Goal: Navigation & Orientation: Understand site structure

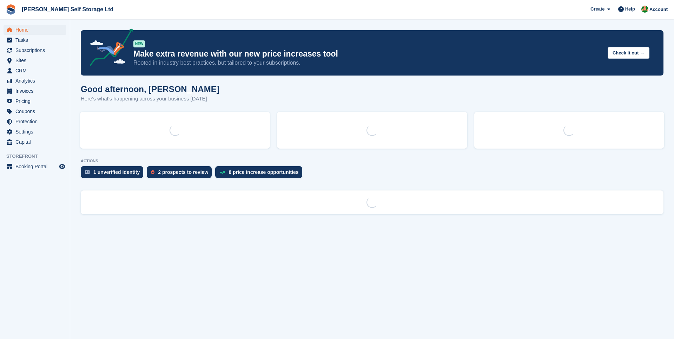
click at [22, 30] on span "Home" at bounding box center [36, 30] width 42 height 10
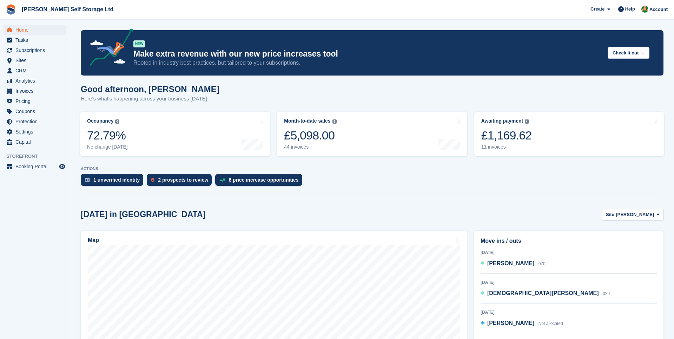
scroll to position [406, 0]
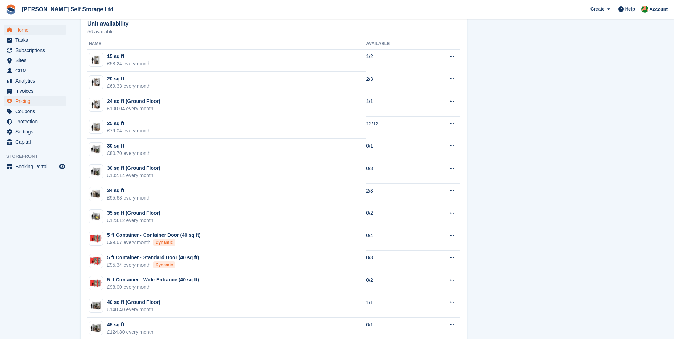
click at [20, 105] on span "Pricing" at bounding box center [36, 101] width 42 height 10
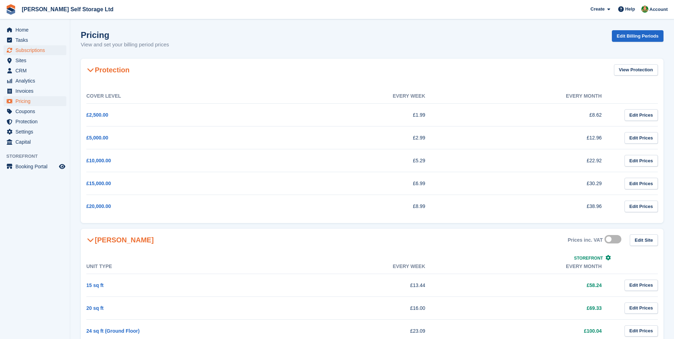
click at [25, 52] on span "Subscriptions" at bounding box center [36, 50] width 42 height 10
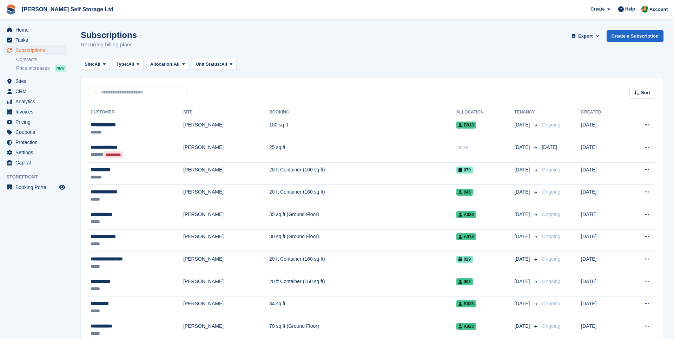
click at [23, 59] on link "Contracts" at bounding box center [41, 59] width 50 height 7
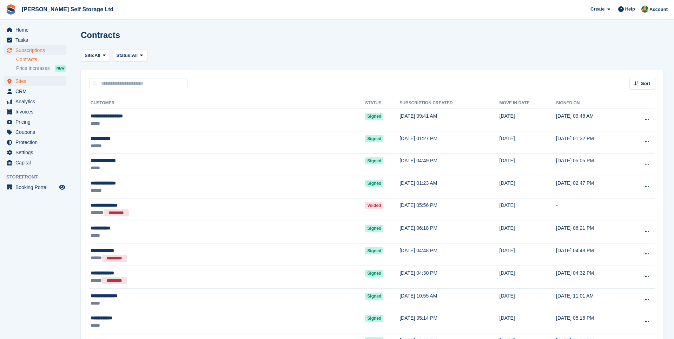
click at [21, 82] on span "Sites" at bounding box center [36, 81] width 42 height 10
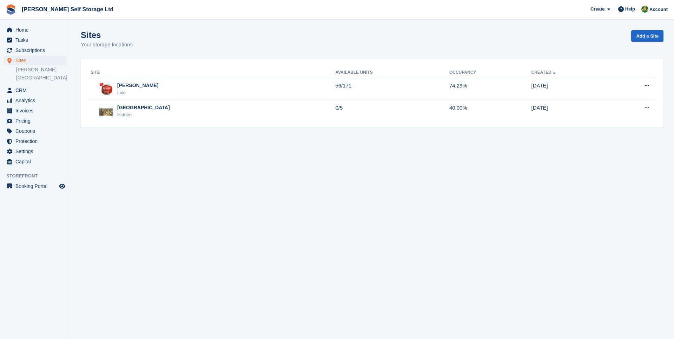
click at [228, 38] on div "Sites Your storage locations Add a Site" at bounding box center [372, 43] width 583 height 27
